Goal: Find specific page/section: Find specific page/section

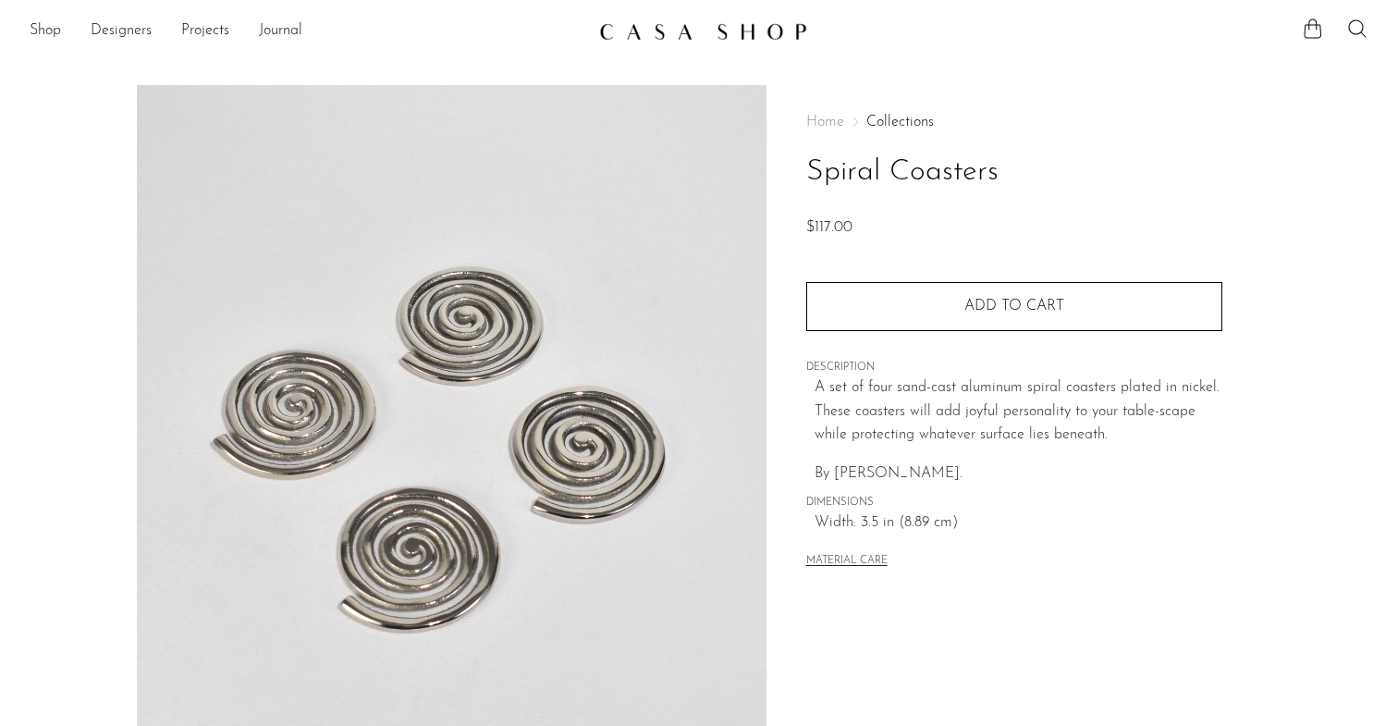
scroll to position [478, 0]
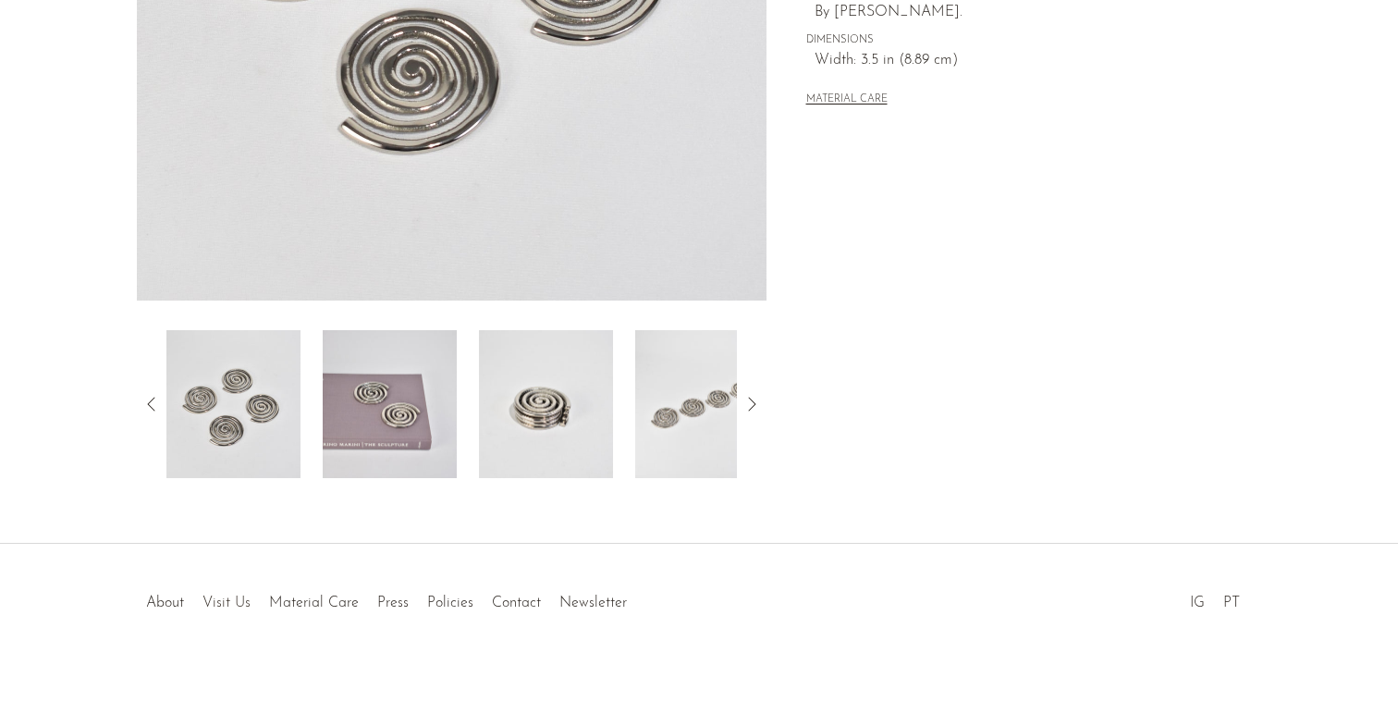
click at [214, 607] on link "Visit Us" at bounding box center [226, 602] width 48 height 15
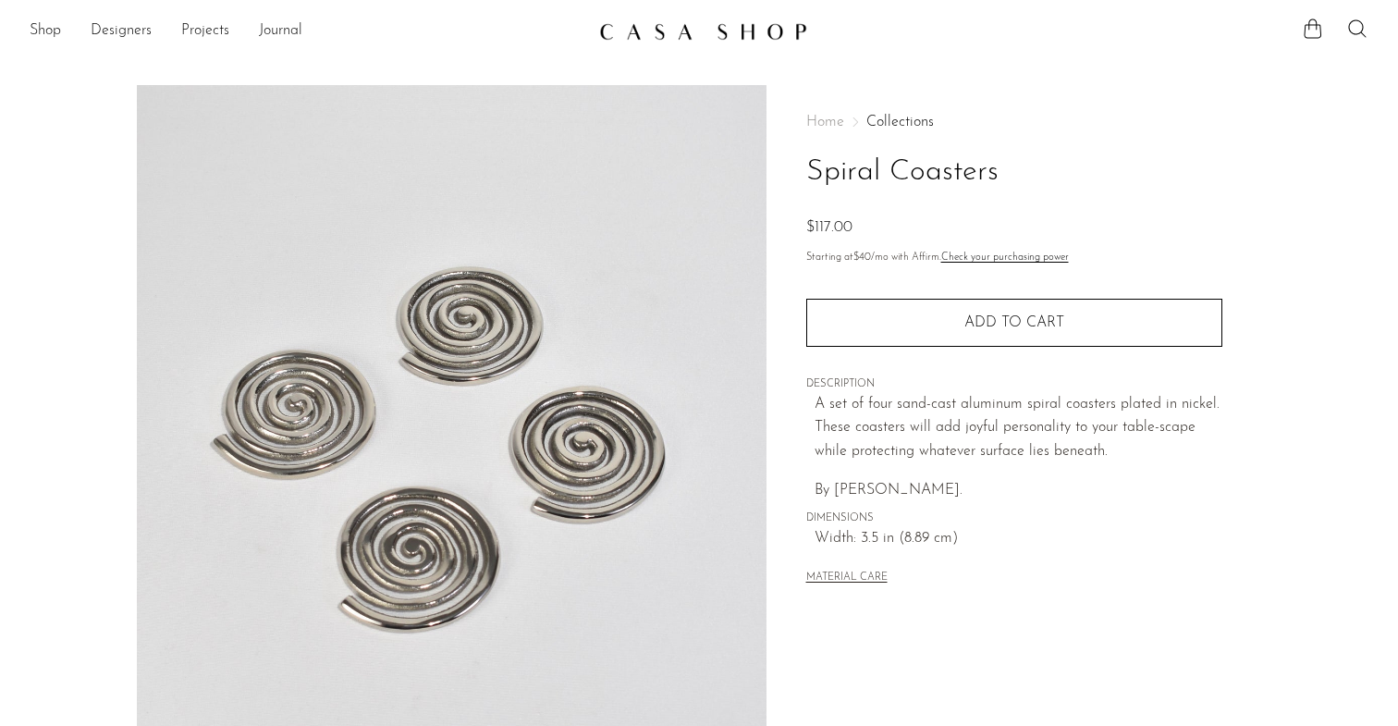
scroll to position [478, 0]
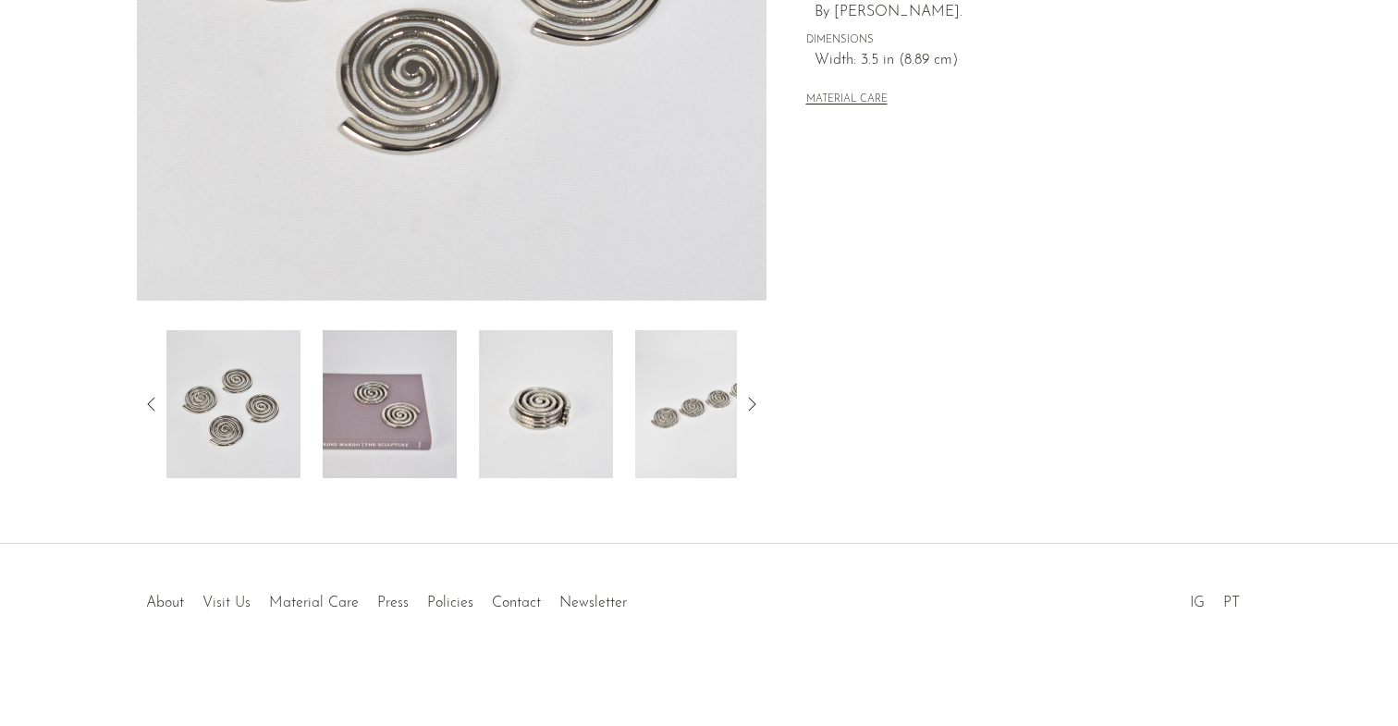
click at [219, 601] on link "Visit Us" at bounding box center [226, 602] width 48 height 15
